Goal: Information Seeking & Learning: Check status

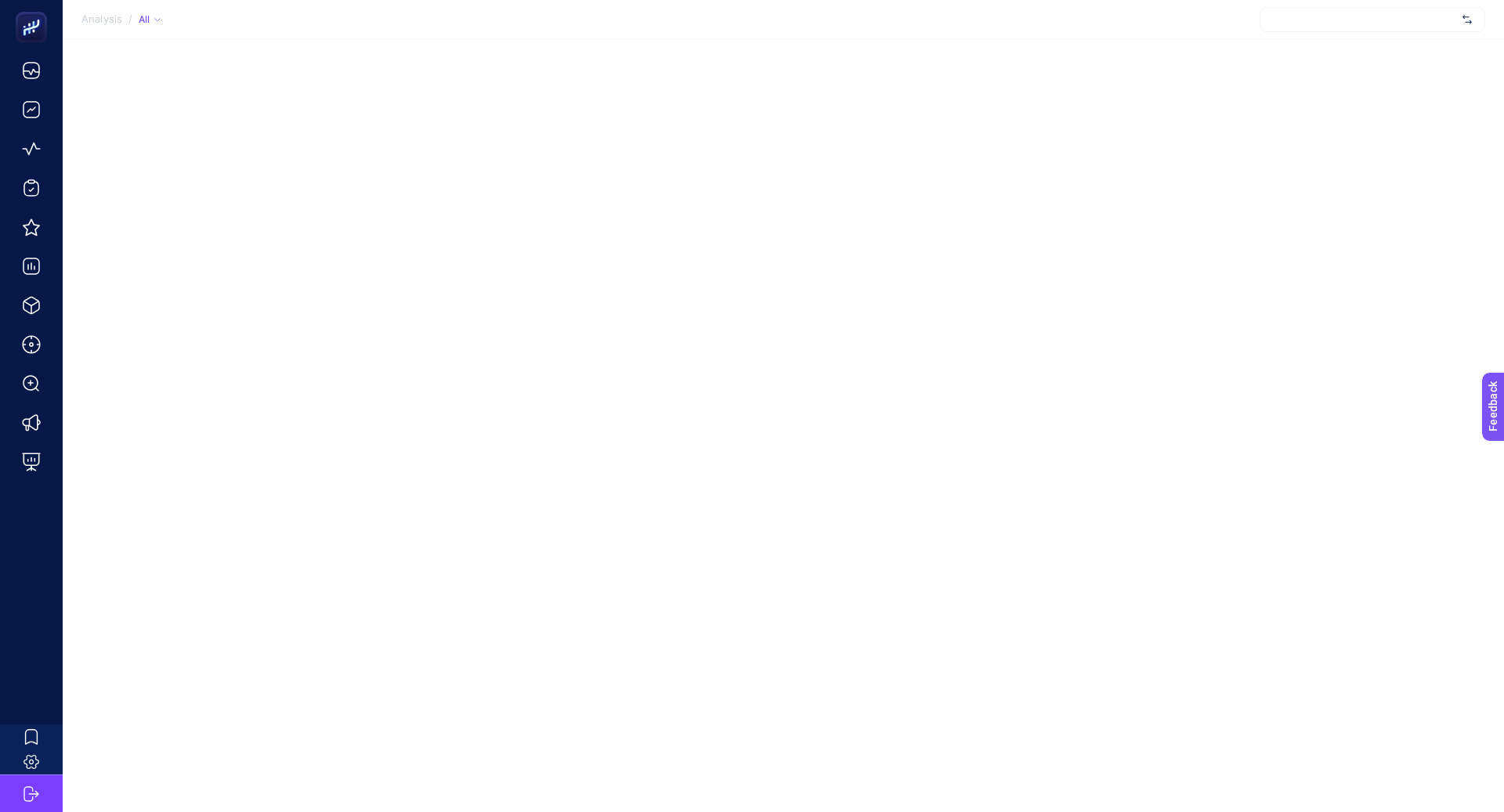
click at [1367, 28] on div at bounding box center [1372, 19] width 226 height 25
click at [1366, 24] on input "text" at bounding box center [1364, 19] width 183 height 12
click at [1225, 25] on section "Analysis / All Sorry, no matching options! + Add New Client" at bounding box center [783, 19] width 1441 height 39
click at [1340, 20] on div at bounding box center [1372, 19] width 226 height 25
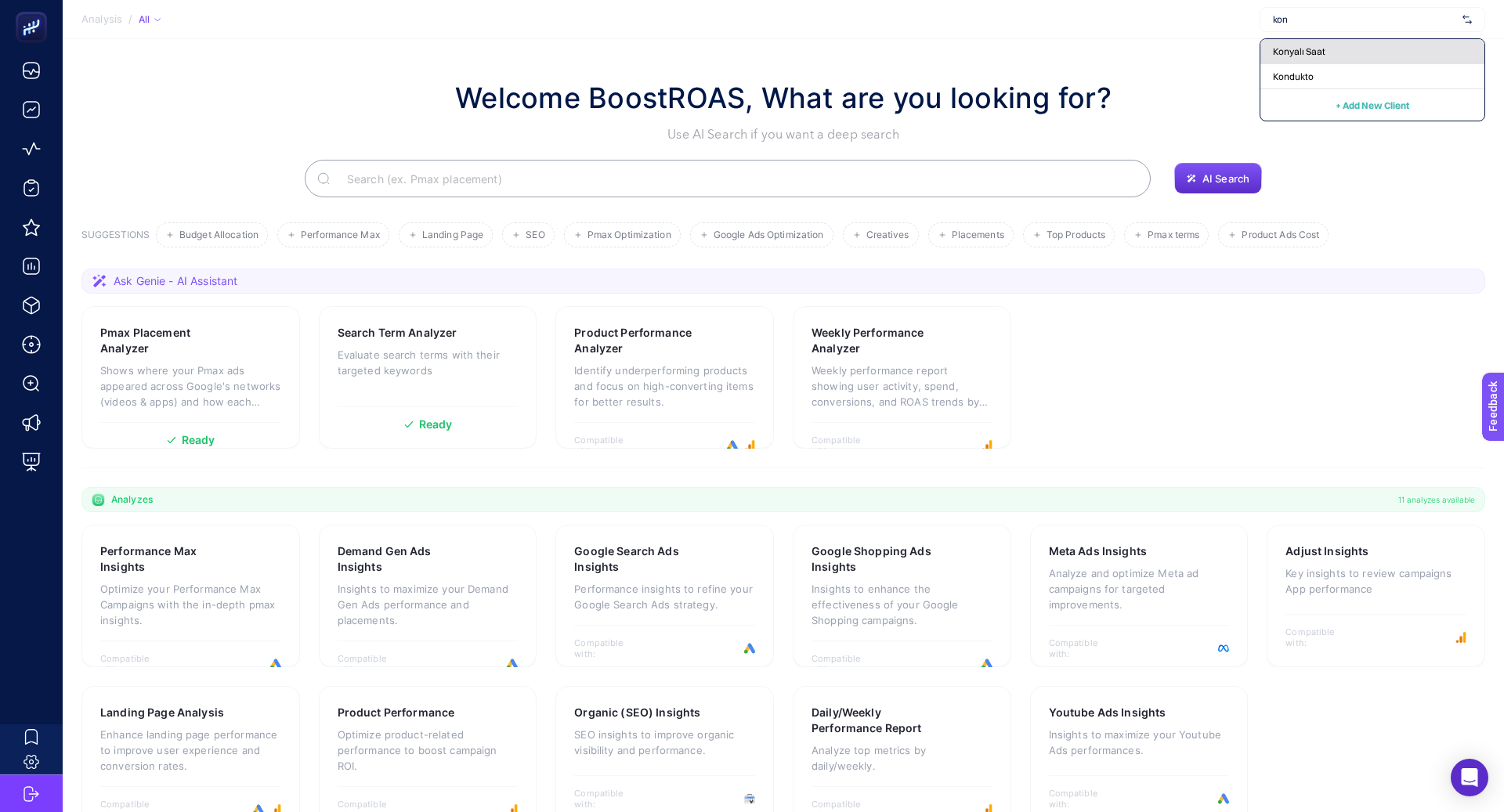
type input "kon"
click at [1342, 47] on div "Konyalı Saat" at bounding box center [1372, 51] width 224 height 25
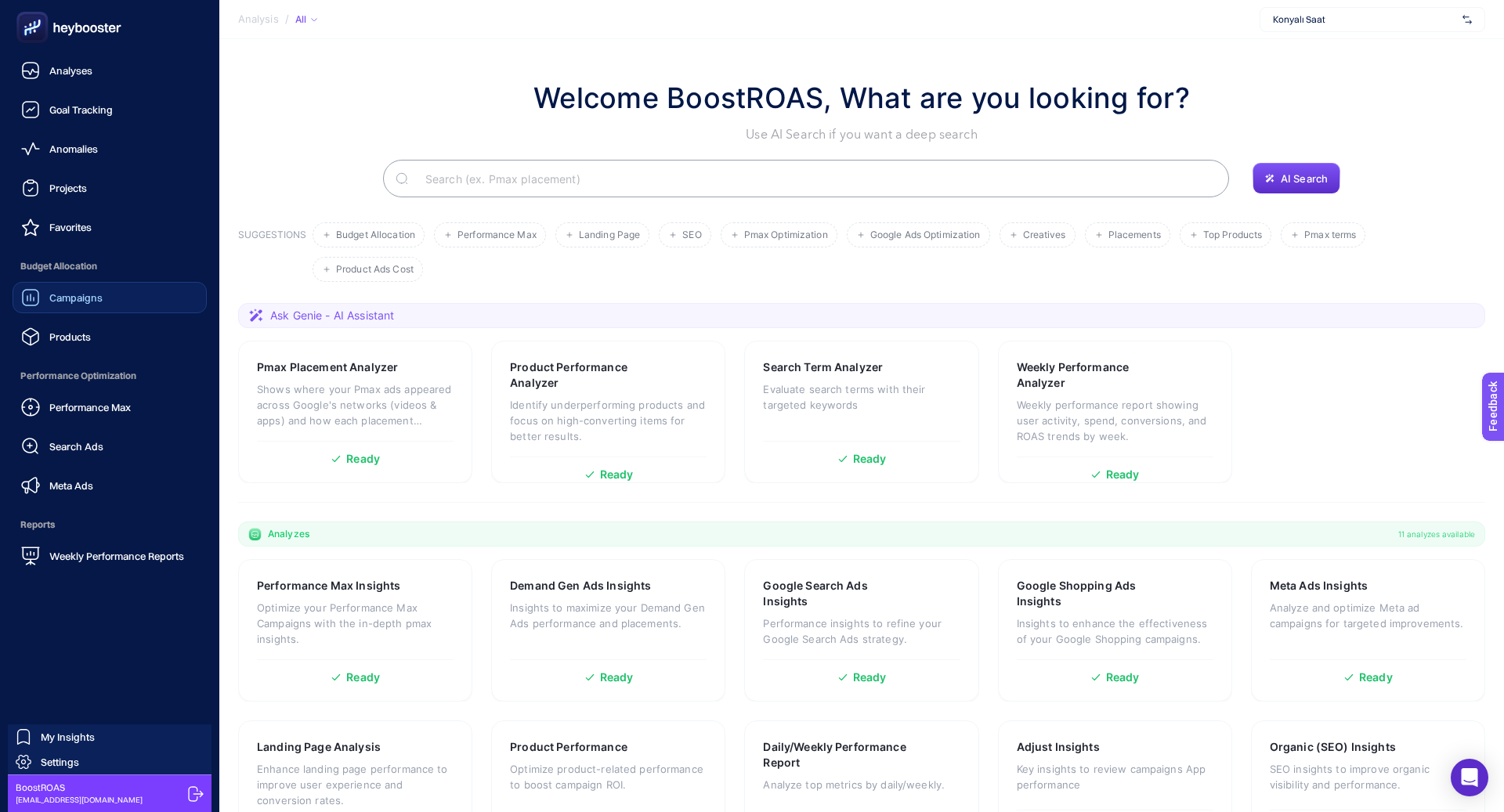
click at [53, 296] on span "Campaigns" at bounding box center [76, 297] width 53 height 12
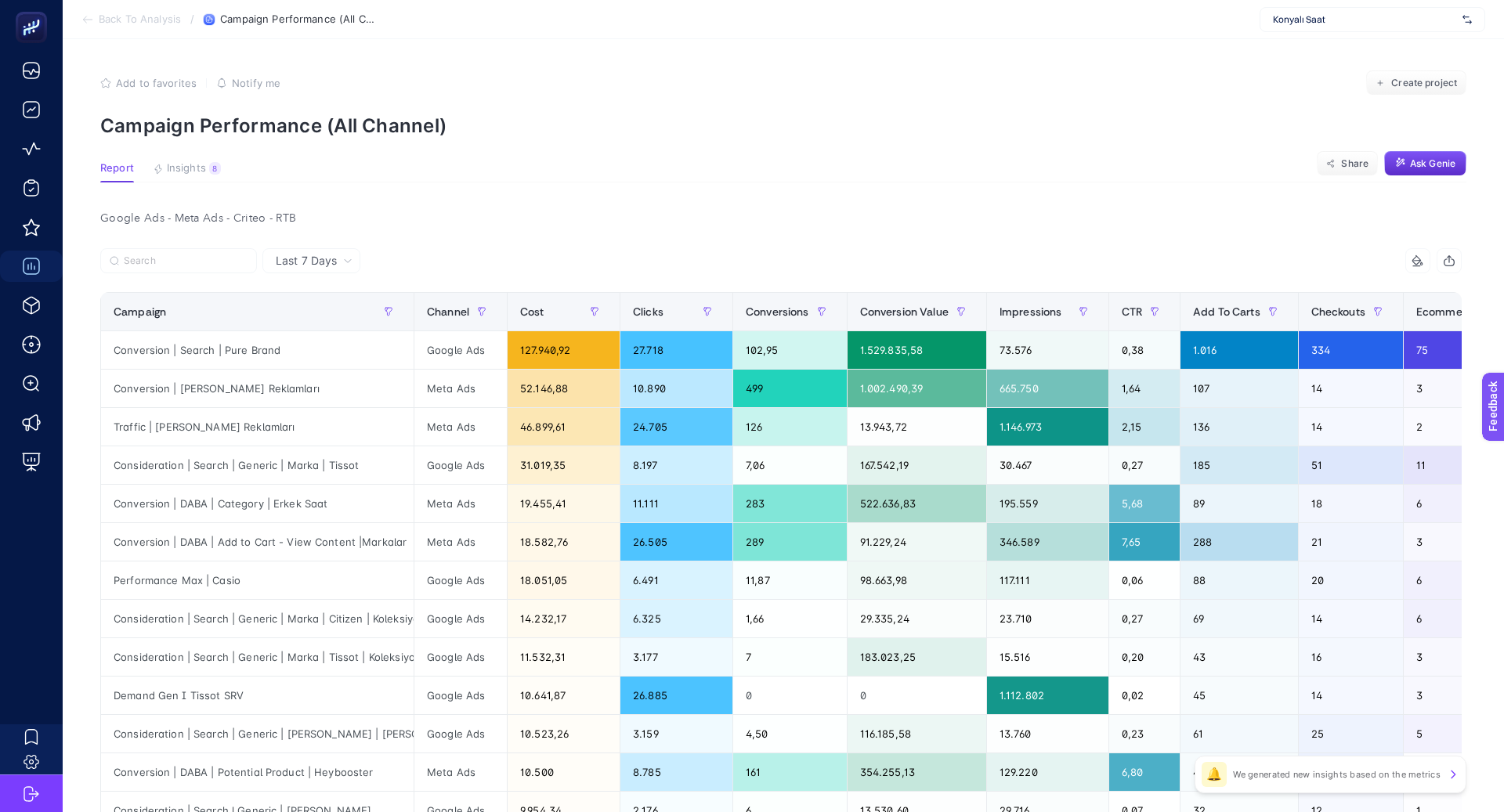
click at [326, 261] on span "Last 7 Days" at bounding box center [306, 261] width 61 height 16
click at [228, 257] on input "Search" at bounding box center [185, 261] width 123 height 11
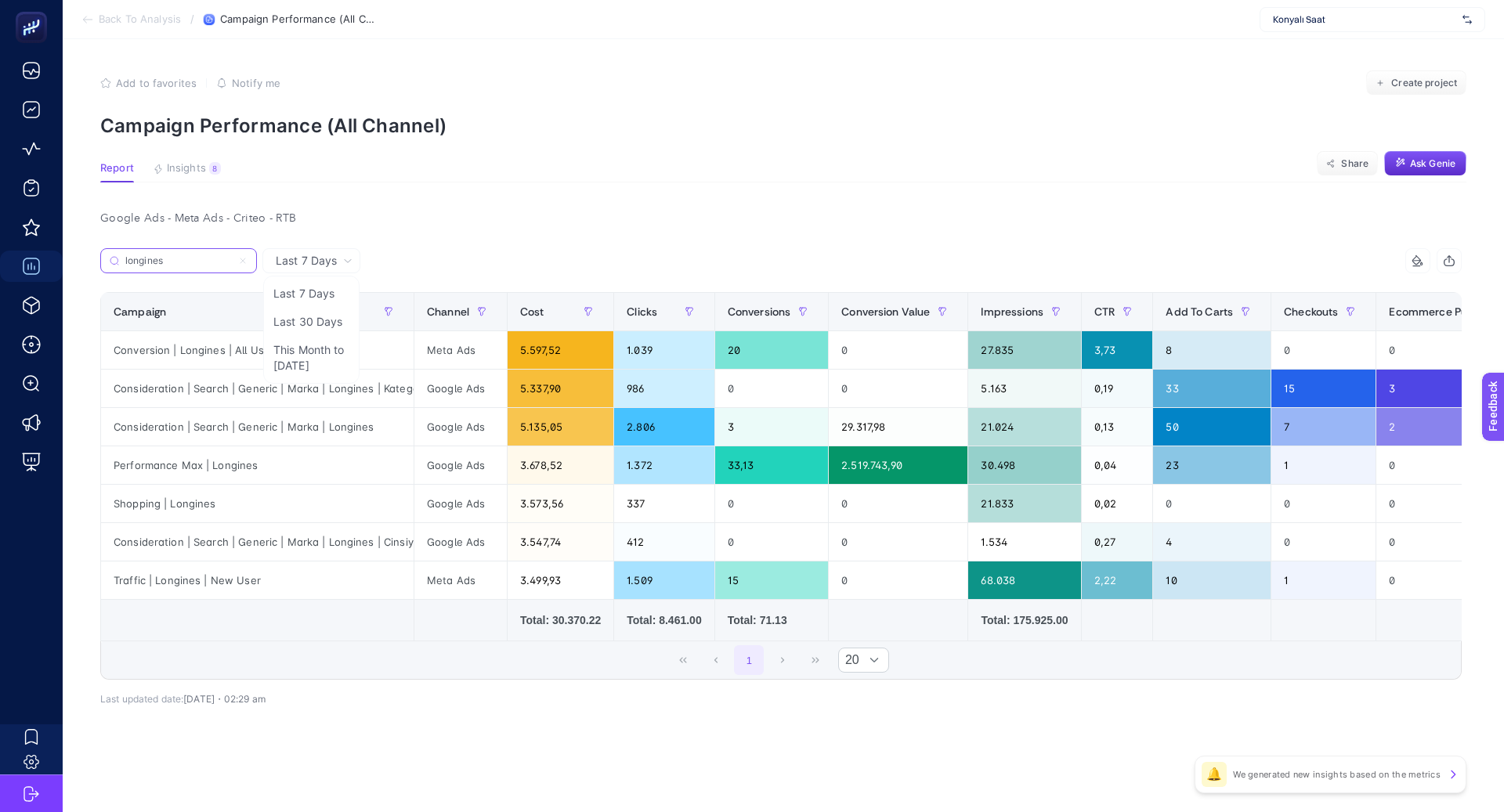
type input "longines"
click at [522, 723] on div "Last 7 Days Last 7 Days Last 30 Days This Month to [DATE] longines 14 items sel…" at bounding box center [780, 511] width 1386 height 526
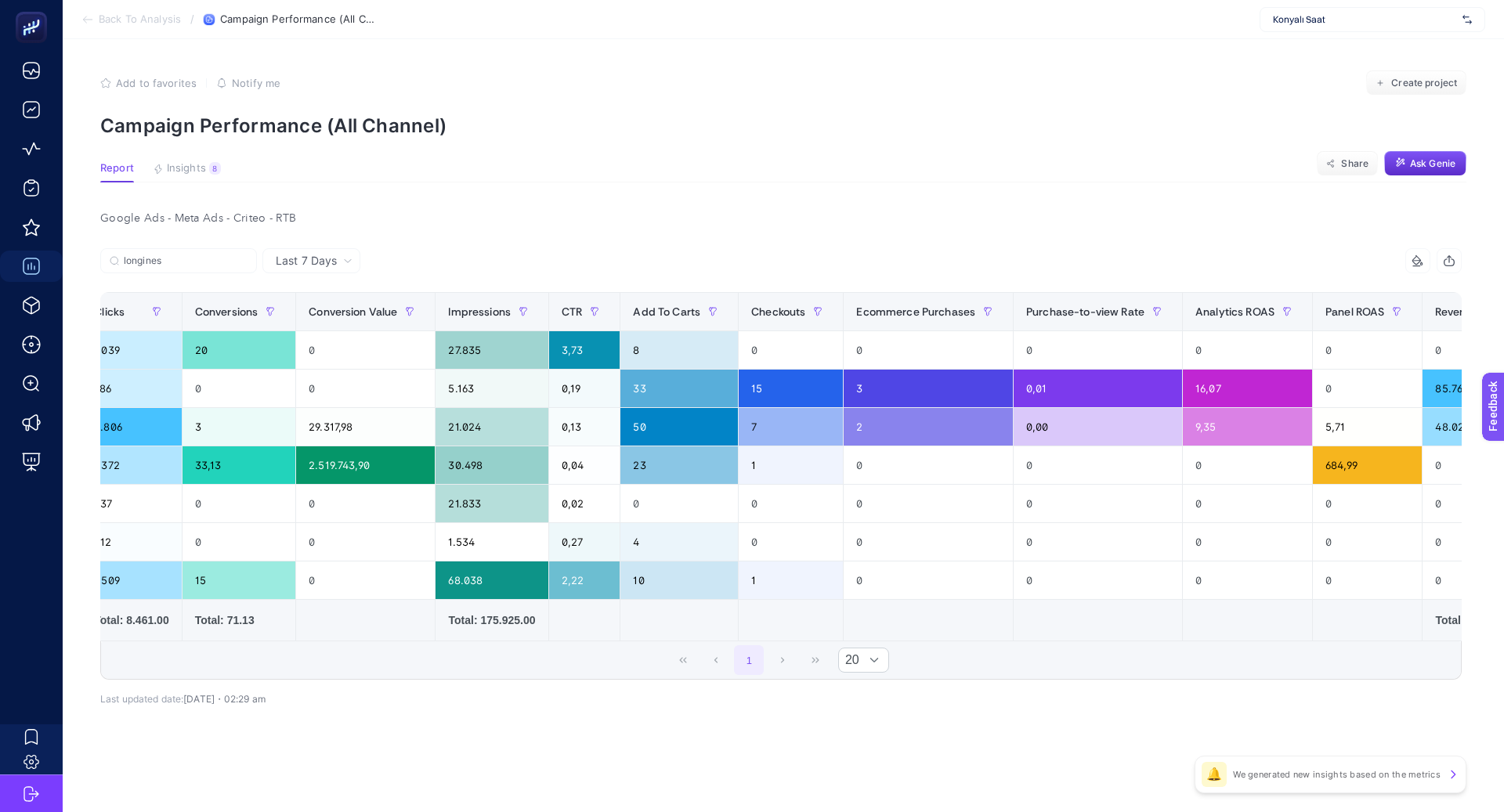
scroll to position [0, 749]
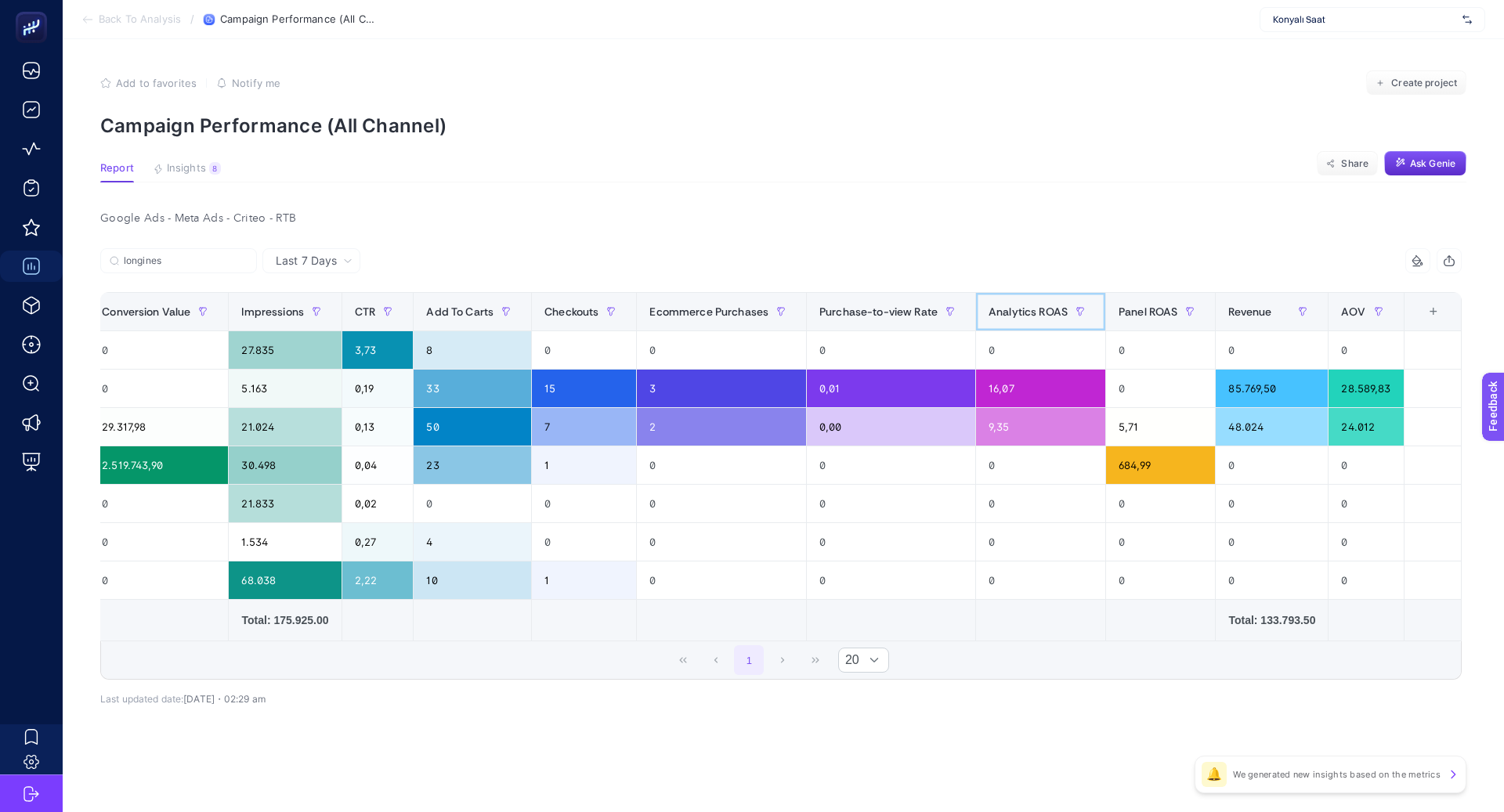
click at [1056, 308] on span "Analytics ROAS" at bounding box center [1028, 311] width 79 height 12
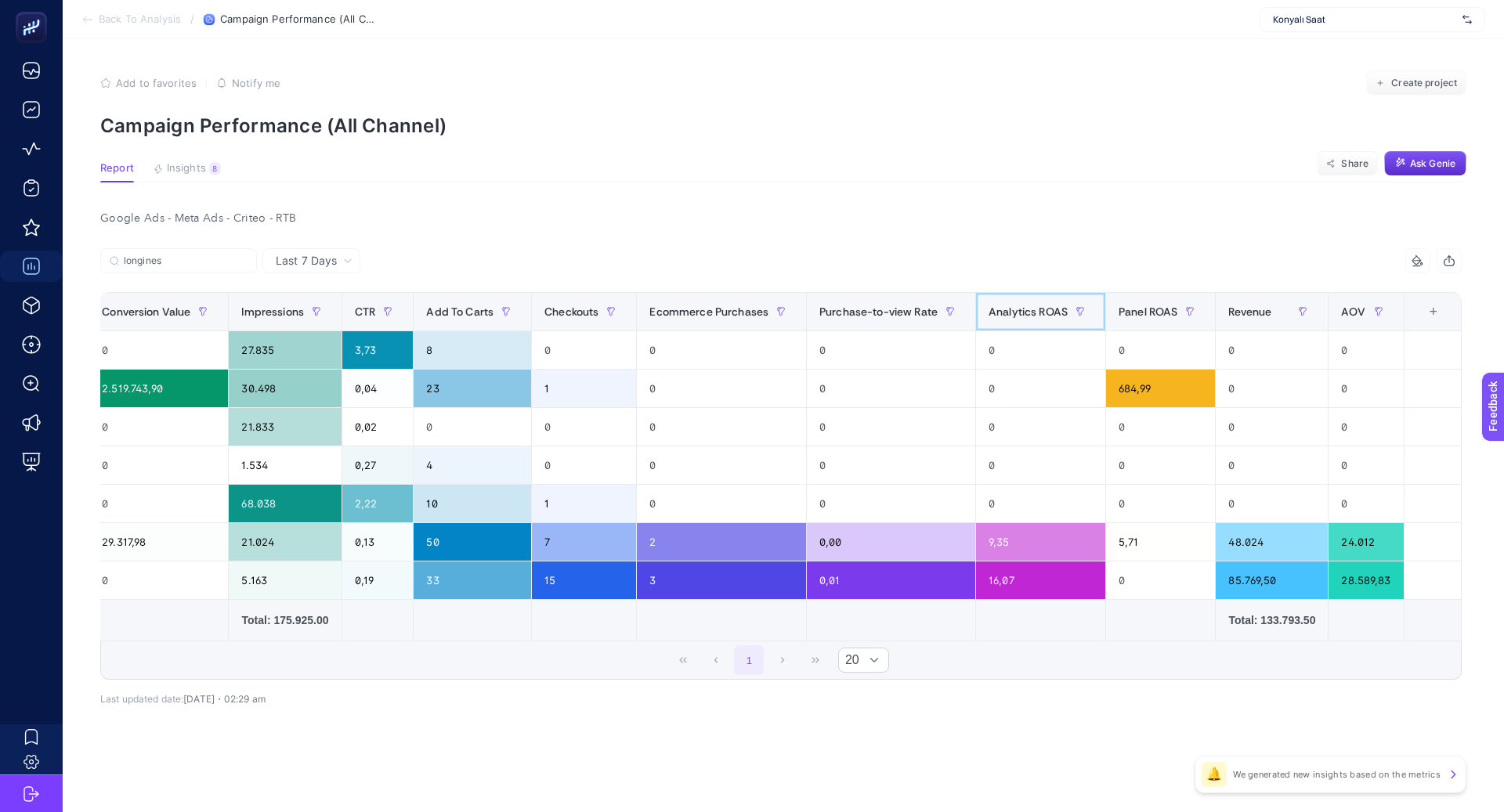
click at [1038, 309] on span "Analytics ROAS" at bounding box center [1028, 311] width 79 height 12
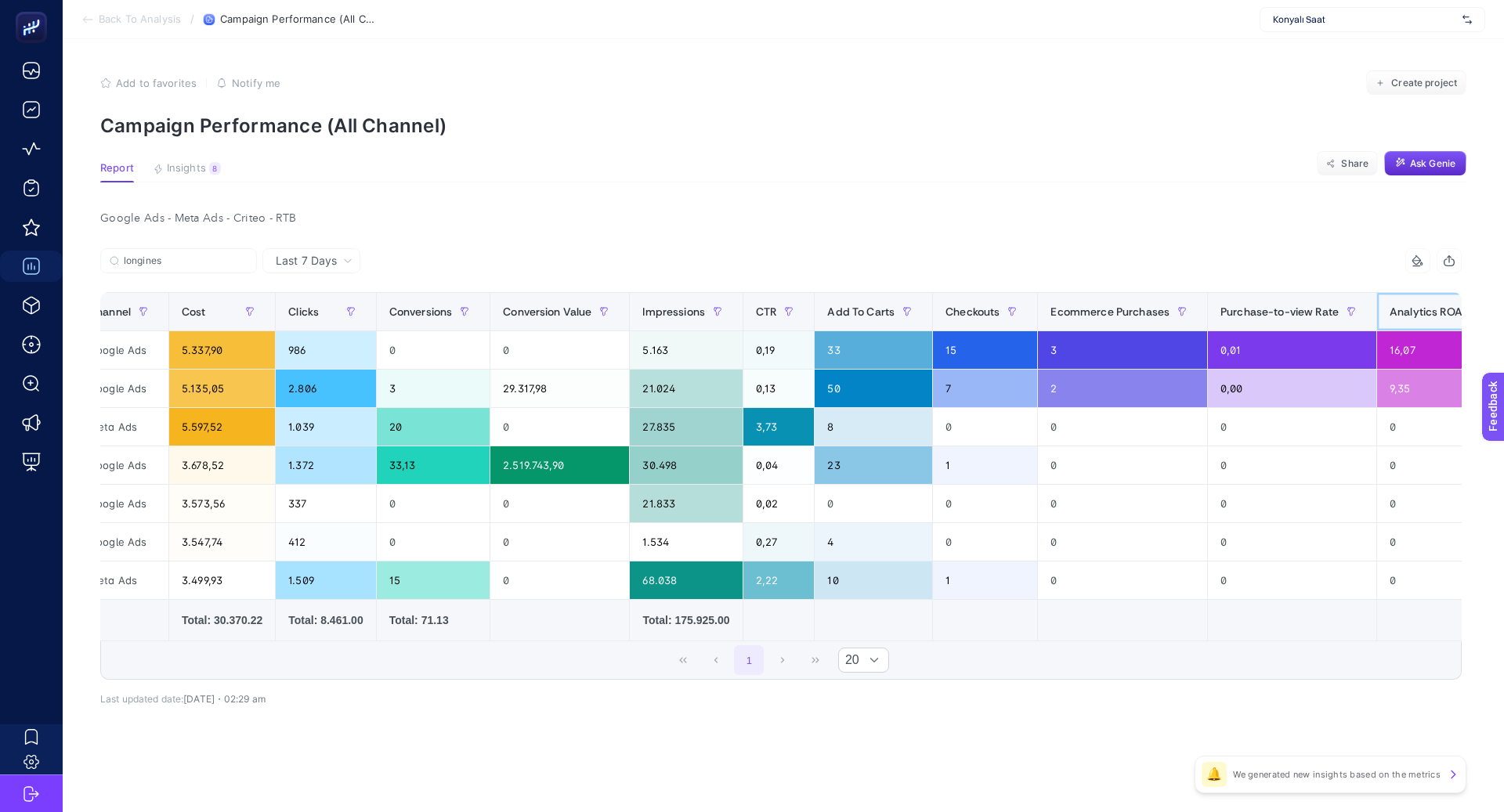
scroll to position [0, 0]
